Goal: Information Seeking & Learning: Learn about a topic

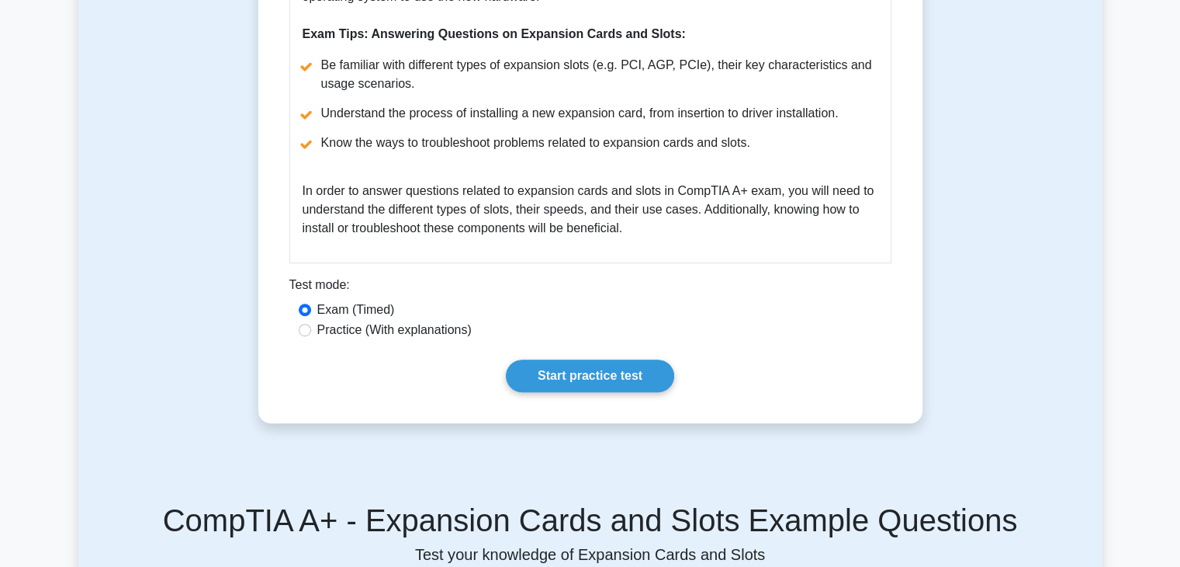
scroll to position [776, 0]
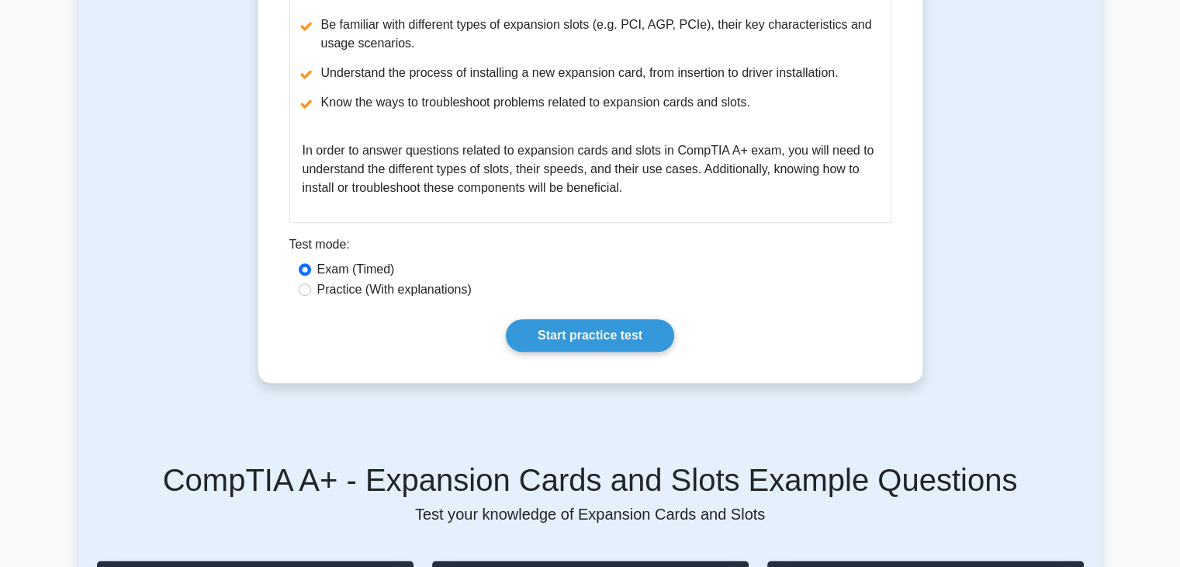
click at [427, 292] on label "Practice (With explanations)" at bounding box center [394, 289] width 154 height 19
click at [311, 292] on input "Practice (With explanations)" at bounding box center [305, 289] width 12 height 12
radio input "true"
click at [561, 336] on link "Start practice test" at bounding box center [590, 335] width 168 height 33
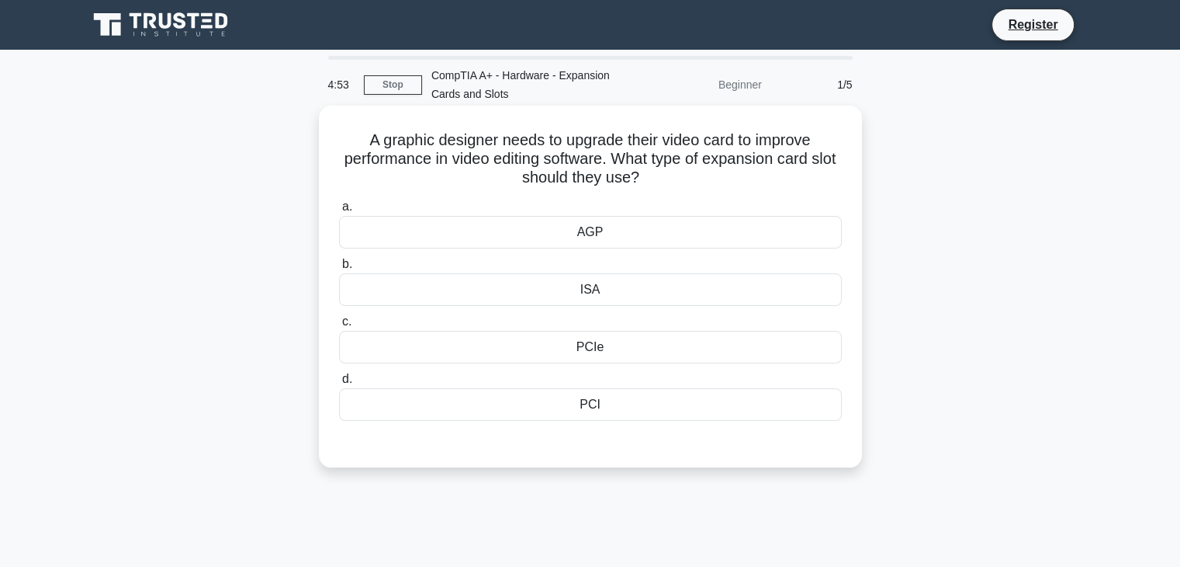
click at [585, 350] on div "PCIe" at bounding box center [590, 347] width 503 height 33
click at [339, 327] on input "c. PCIe" at bounding box center [339, 322] width 0 height 10
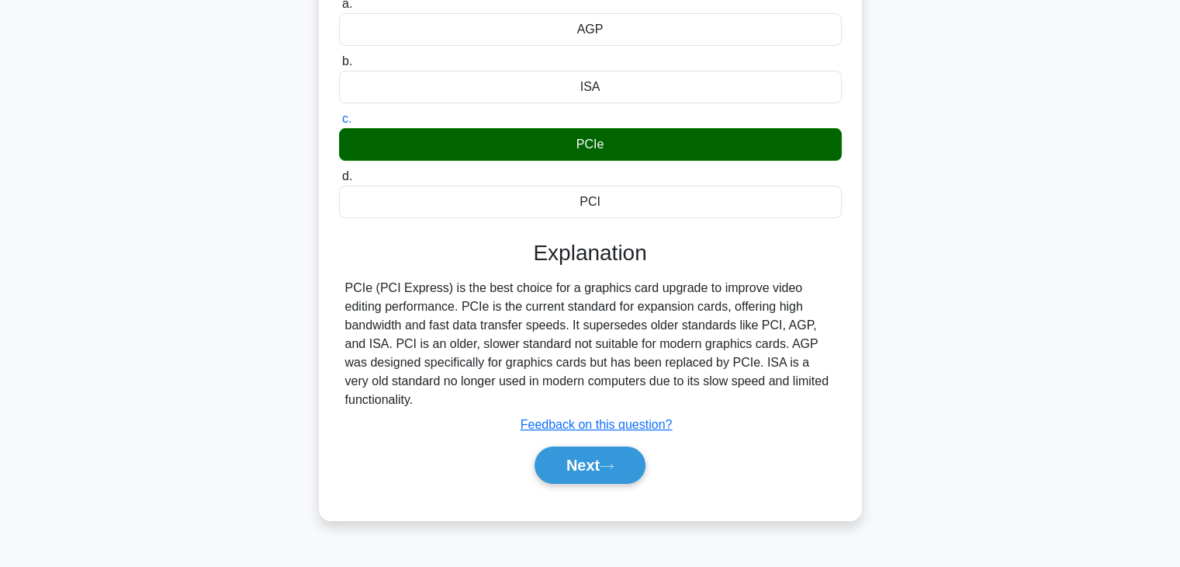
scroll to position [233, 0]
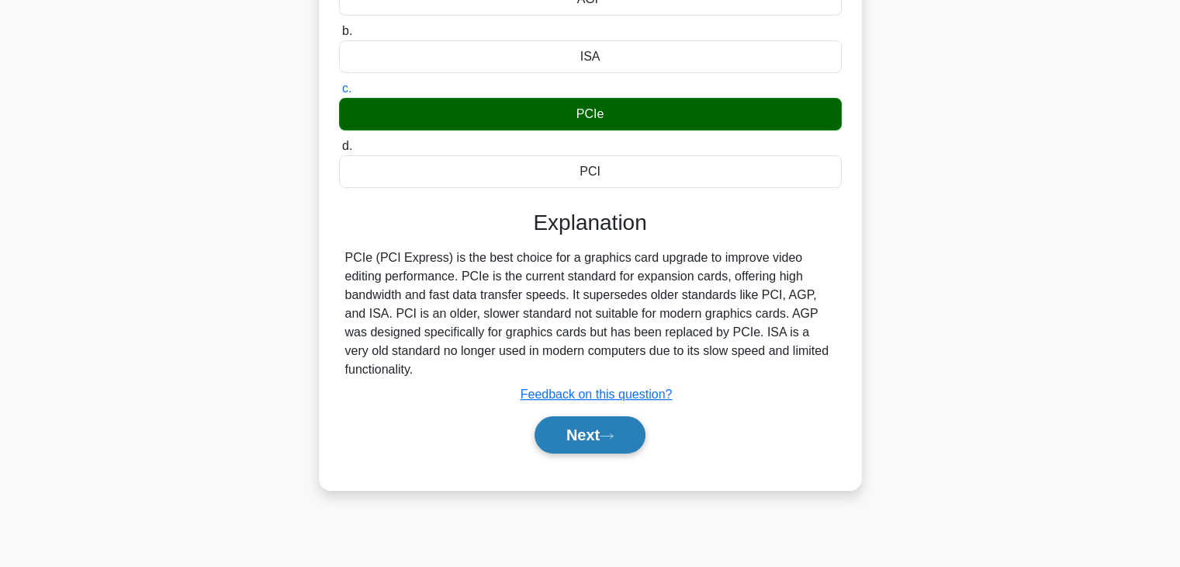
click at [574, 416] on button "Next" at bounding box center [590, 434] width 111 height 37
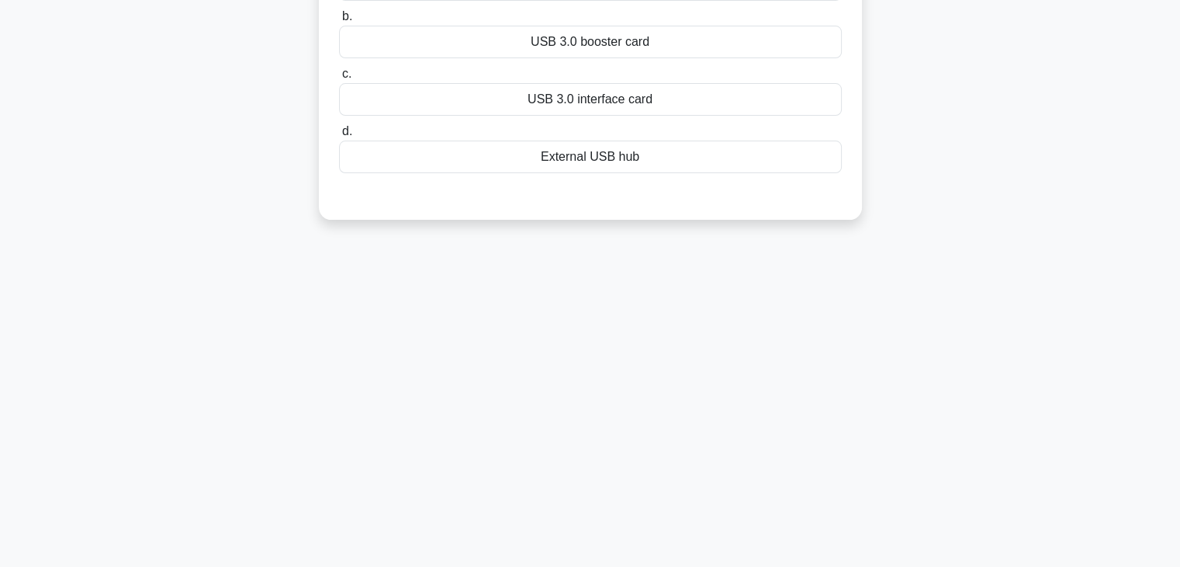
scroll to position [0, 0]
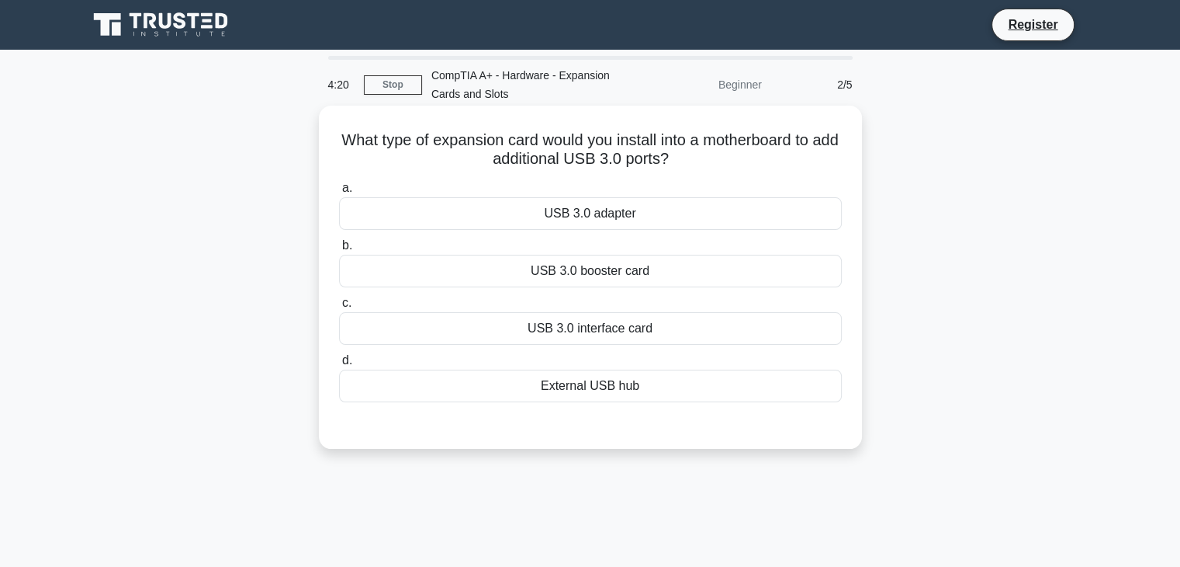
click at [596, 386] on div "External USB hub" at bounding box center [590, 385] width 503 height 33
click at [339, 366] on input "d. External USB hub" at bounding box center [339, 360] width 0 height 10
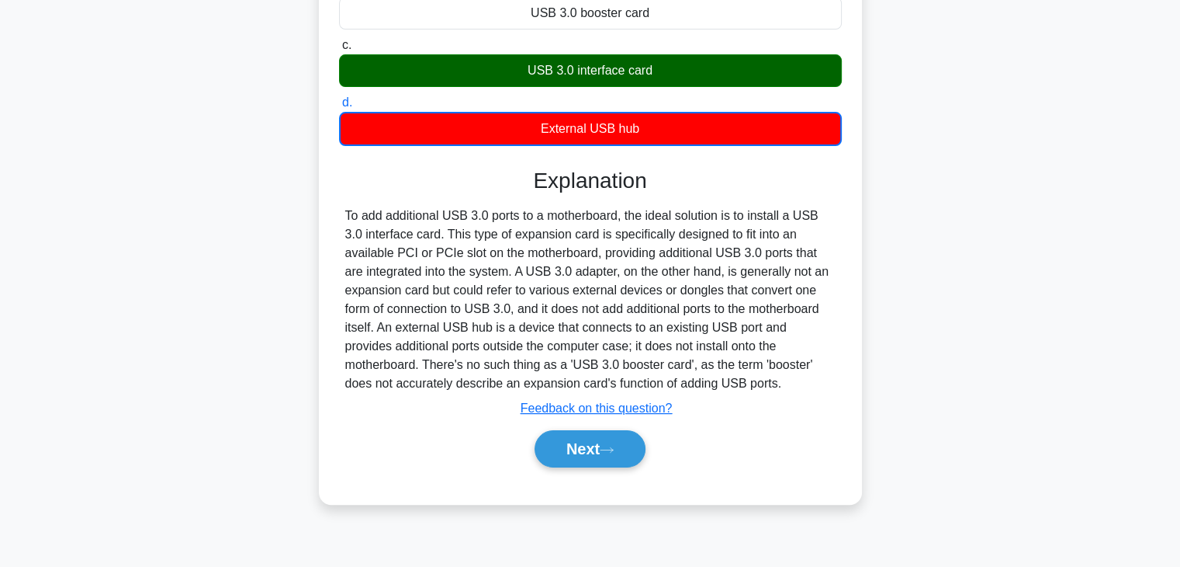
scroll to position [272, 0]
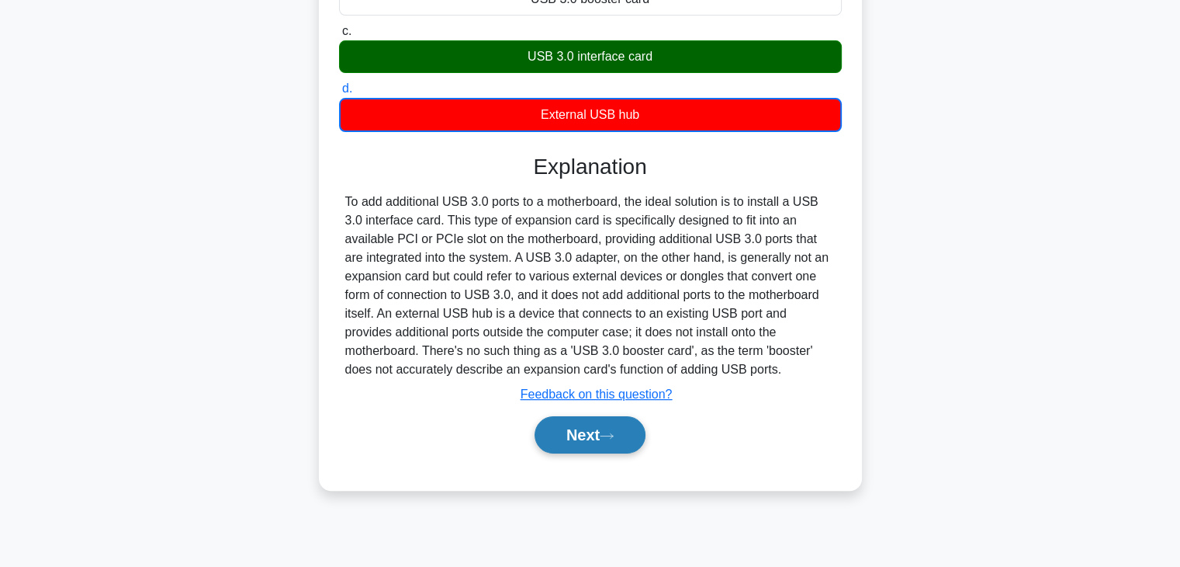
click at [590, 437] on button "Next" at bounding box center [590, 434] width 111 height 37
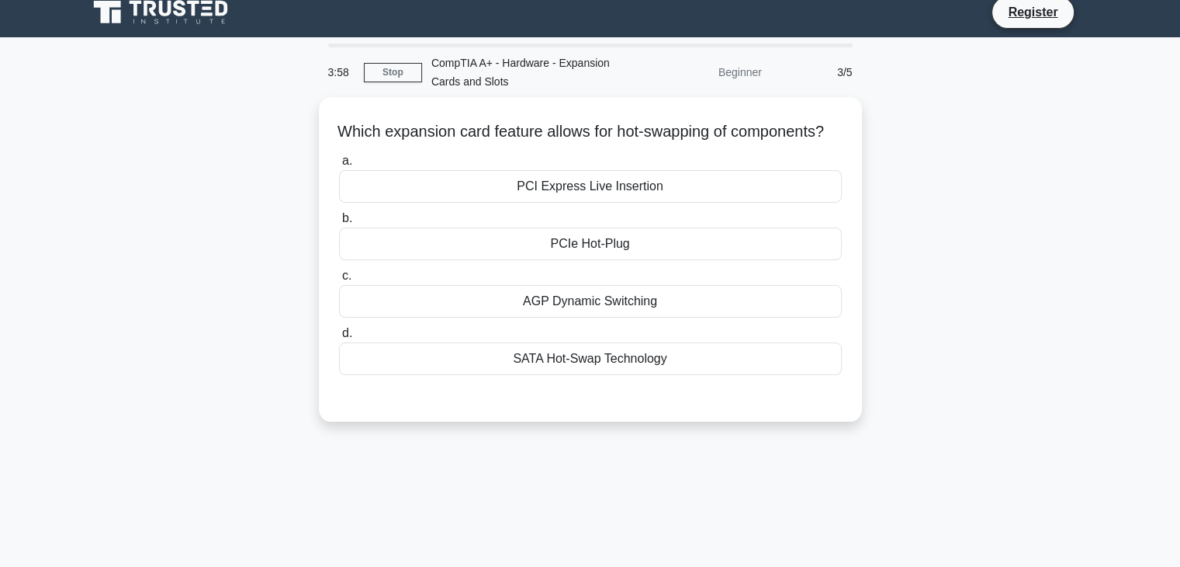
scroll to position [0, 0]
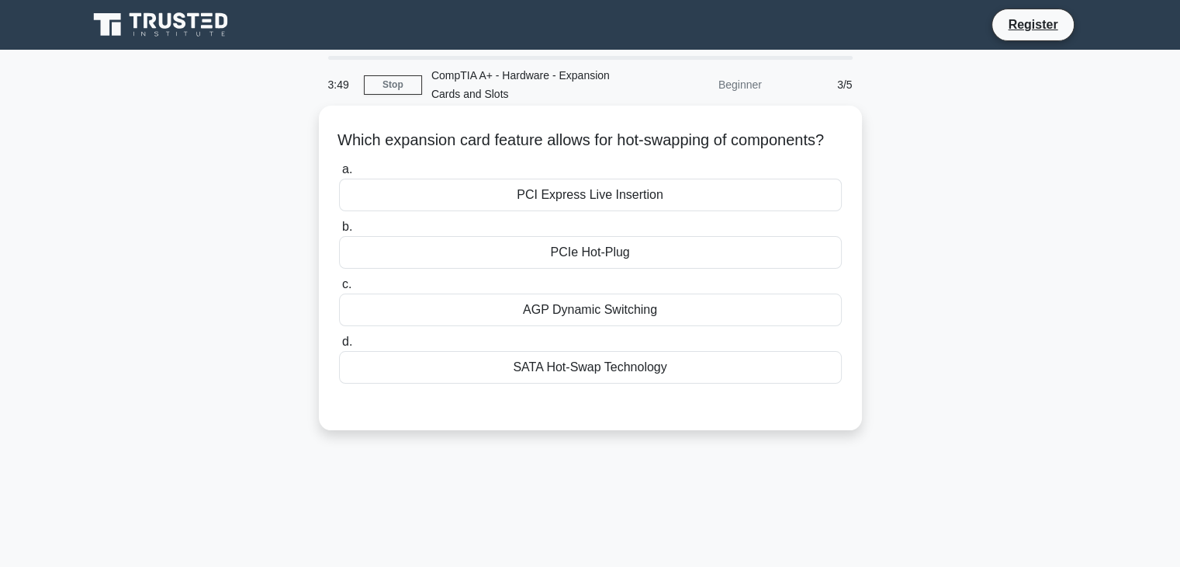
click at [570, 383] on div "SATA Hot-Swap Technology" at bounding box center [590, 367] width 503 height 33
click at [339, 347] on input "d. SATA Hot-Swap Technology" at bounding box center [339, 342] width 0 height 10
